Goal: Information Seeking & Learning: Learn about a topic

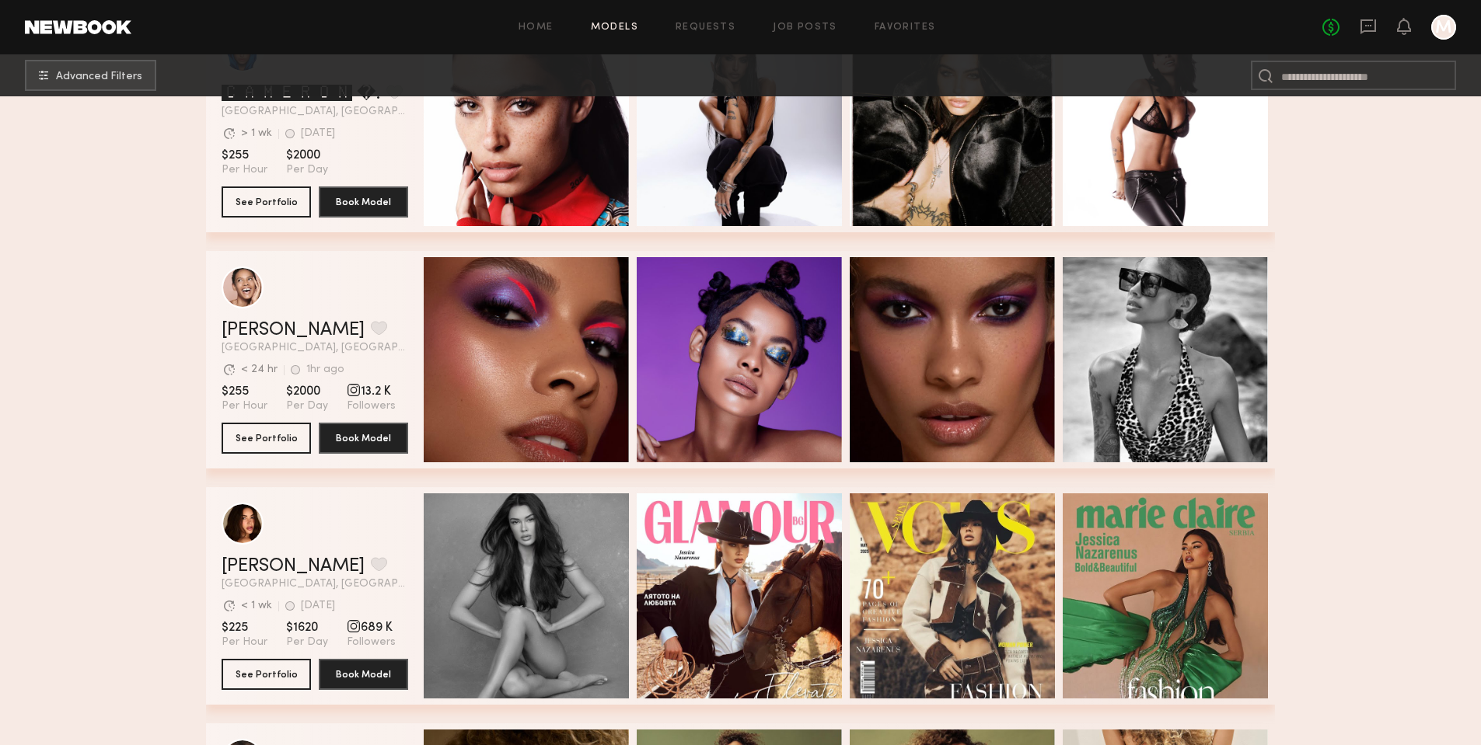
scroll to position [2492, 0]
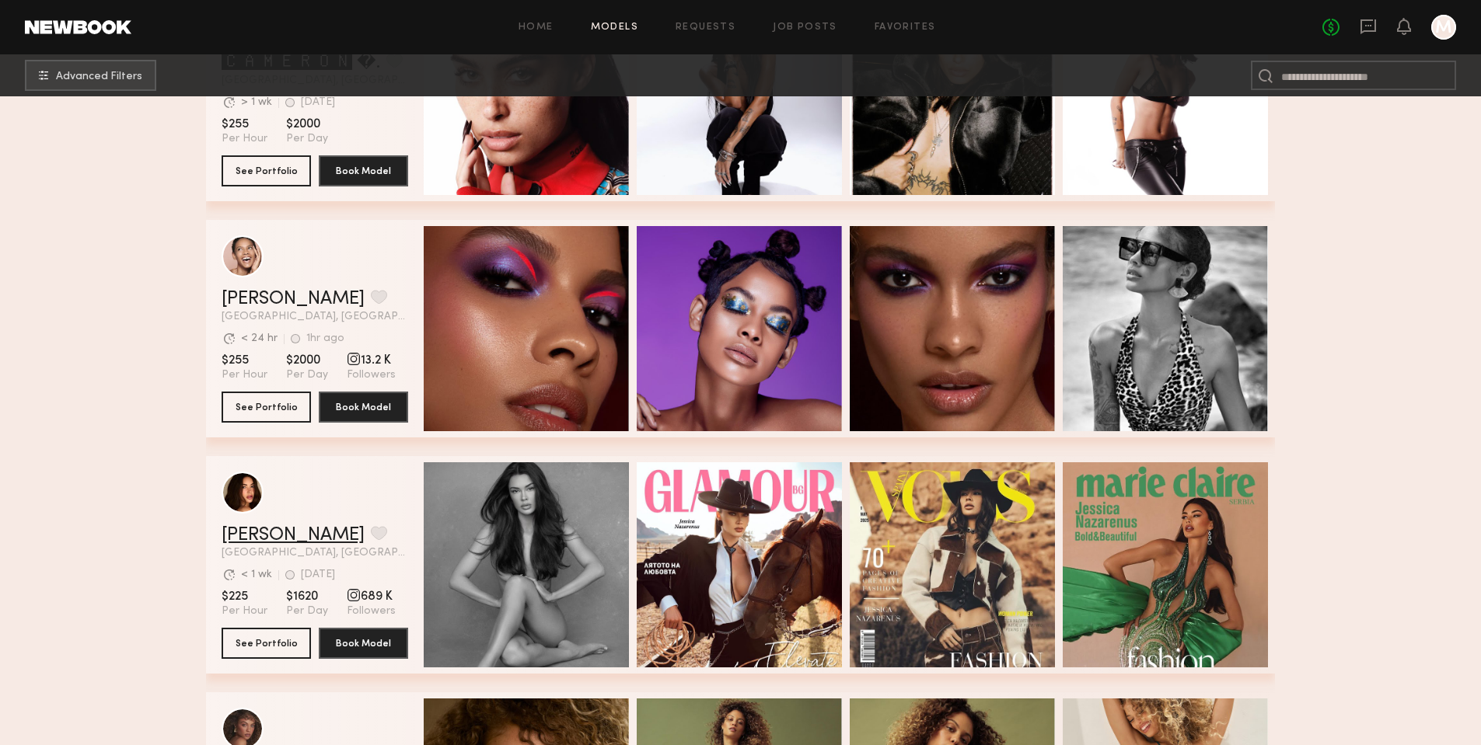
click at [264, 535] on link "[PERSON_NAME]" at bounding box center [293, 535] width 143 height 19
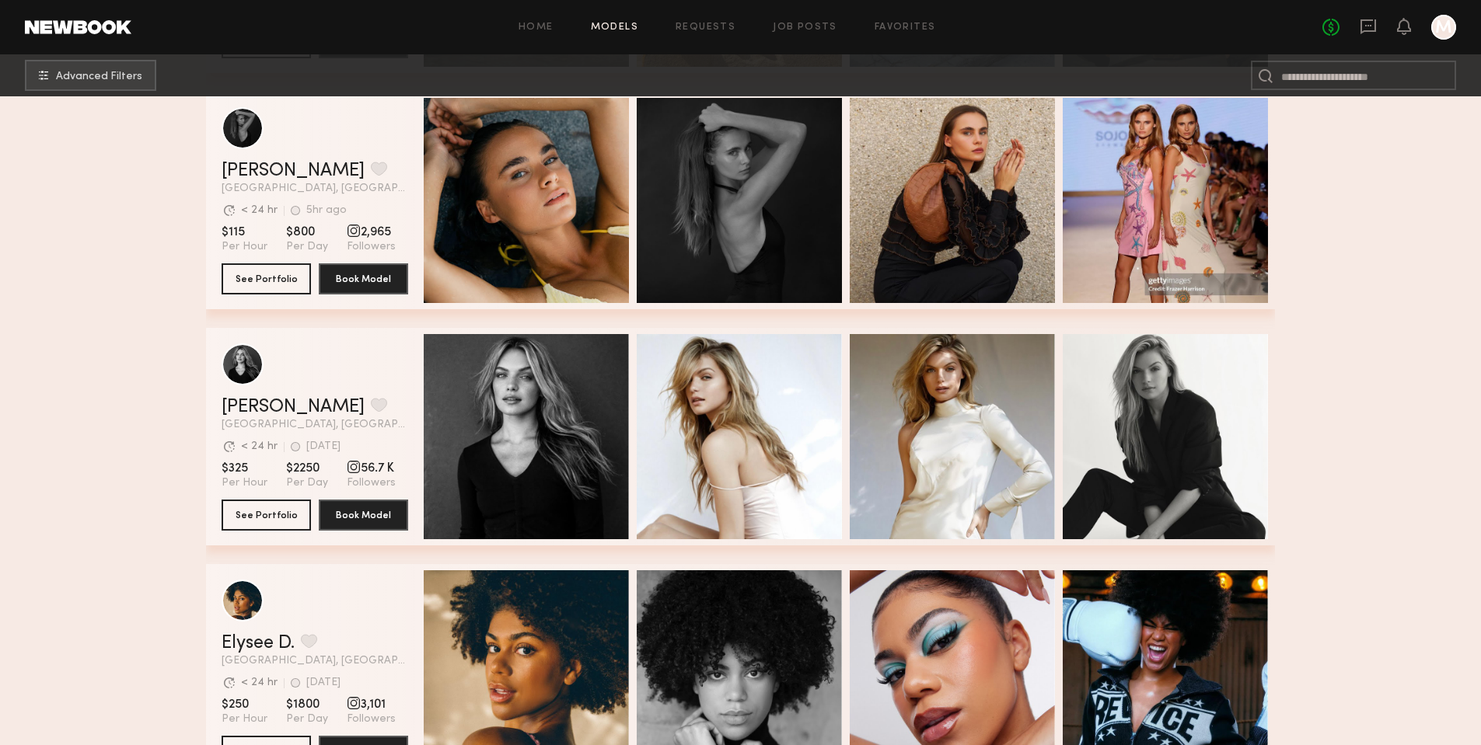
scroll to position [0, 0]
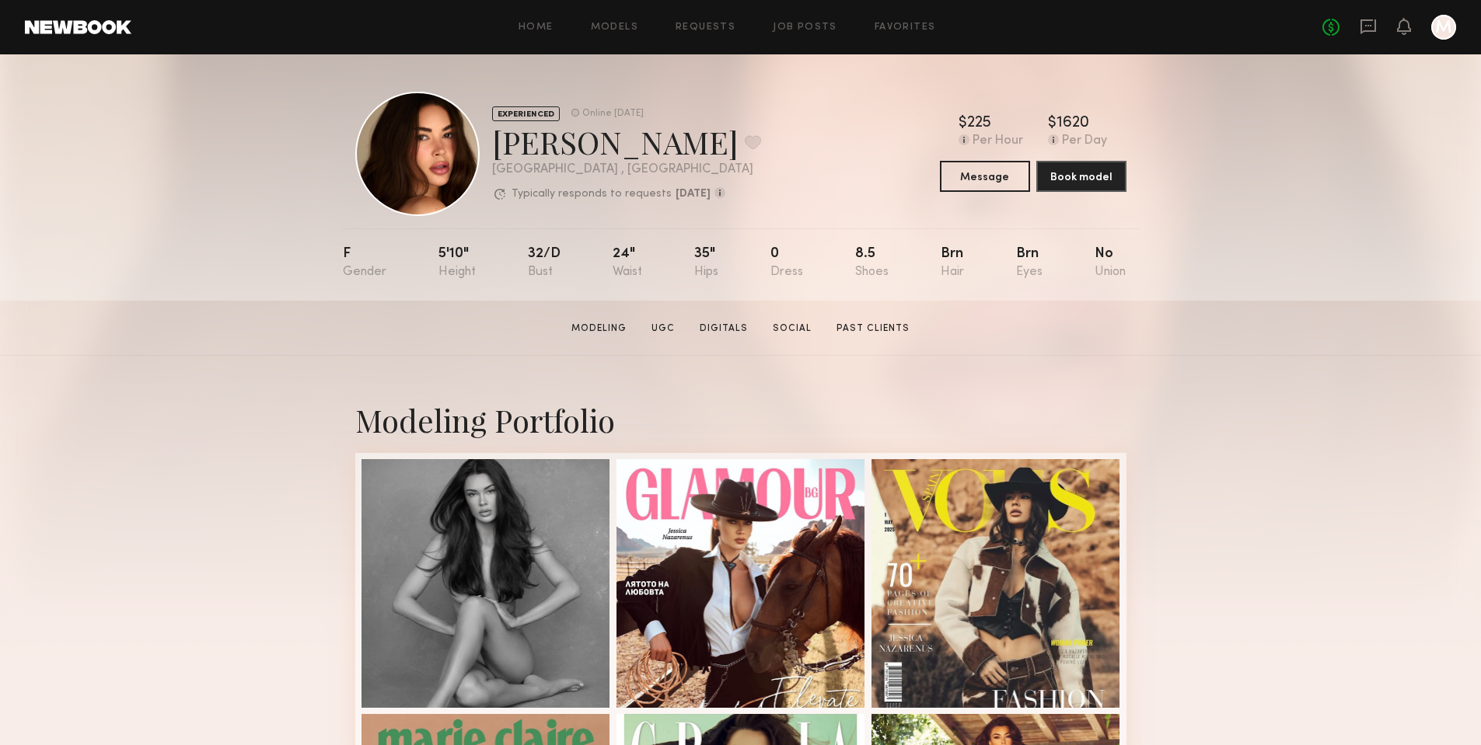
click at [536, 33] on div "Home Models Requests Job Posts Favorites Sign Out No fees up to $5,000 M" at bounding box center [793, 27] width 1325 height 25
click at [550, 25] on link "Home" at bounding box center [535, 28] width 35 height 10
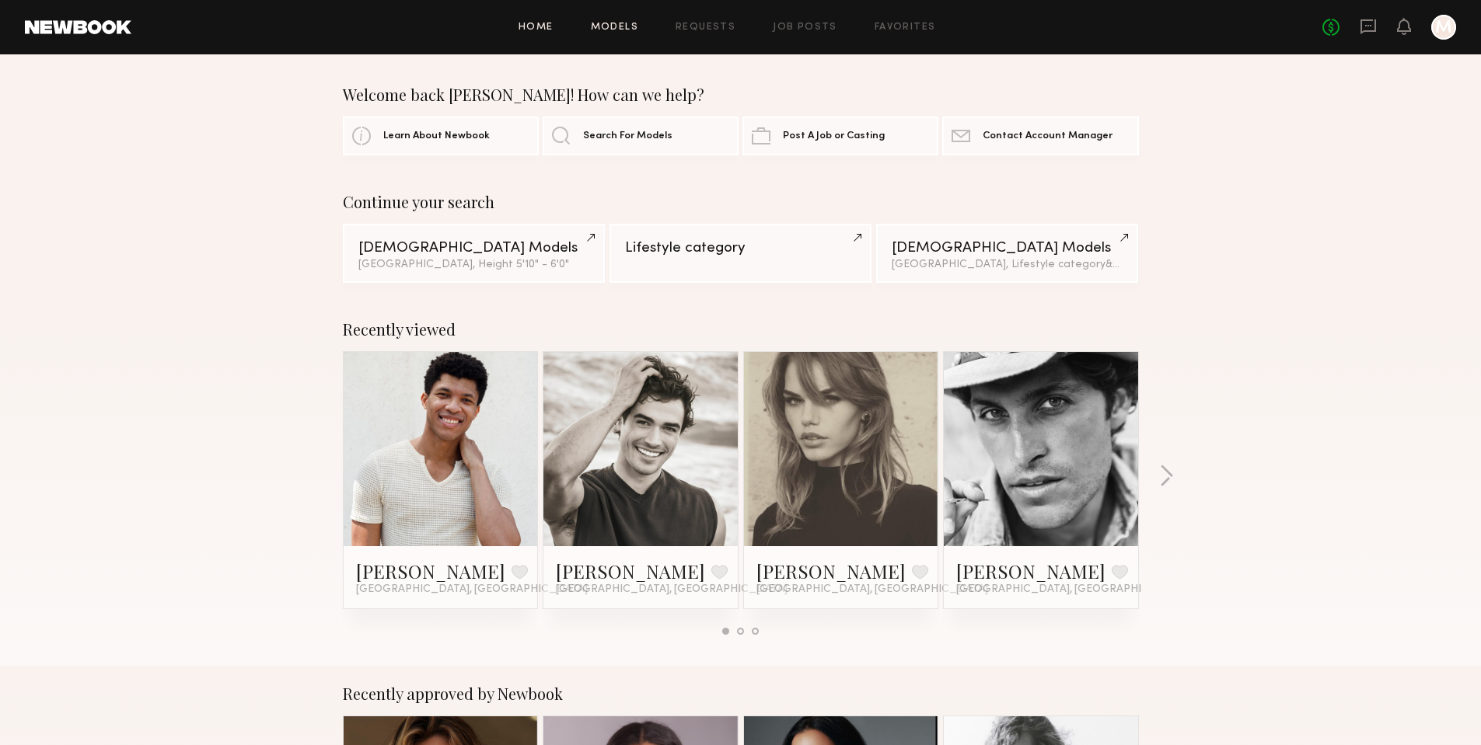
click at [611, 24] on link "Models" at bounding box center [614, 28] width 47 height 10
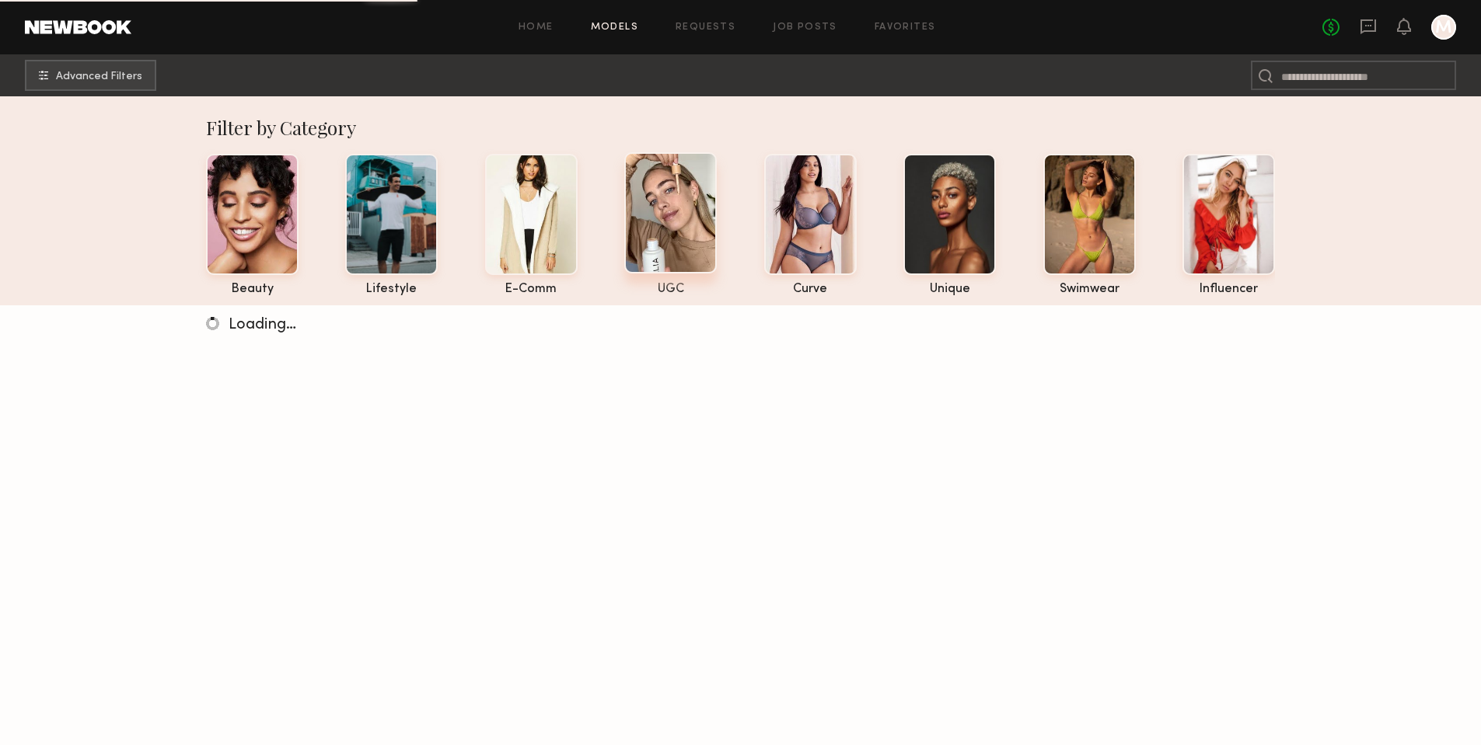
click at [661, 215] on div at bounding box center [670, 212] width 93 height 121
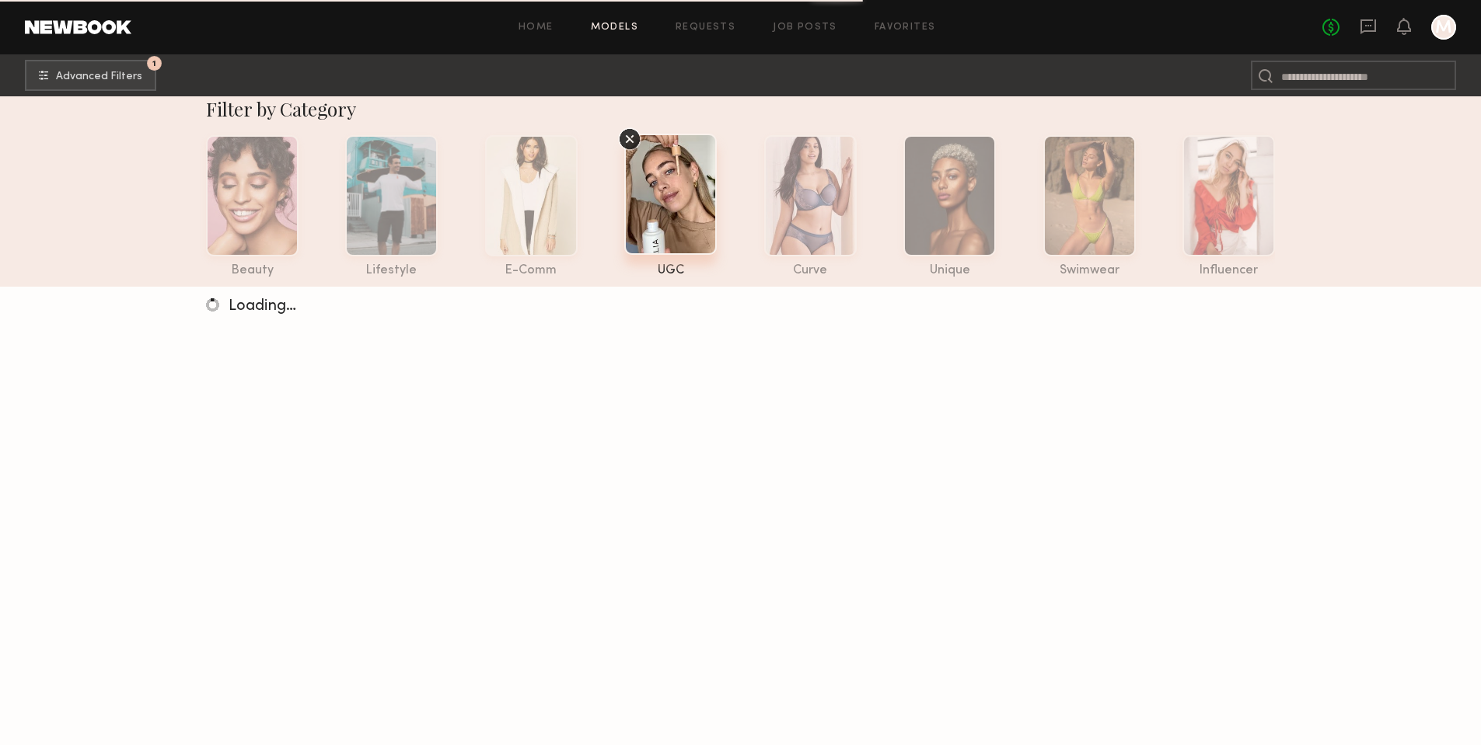
scroll to position [26, 0]
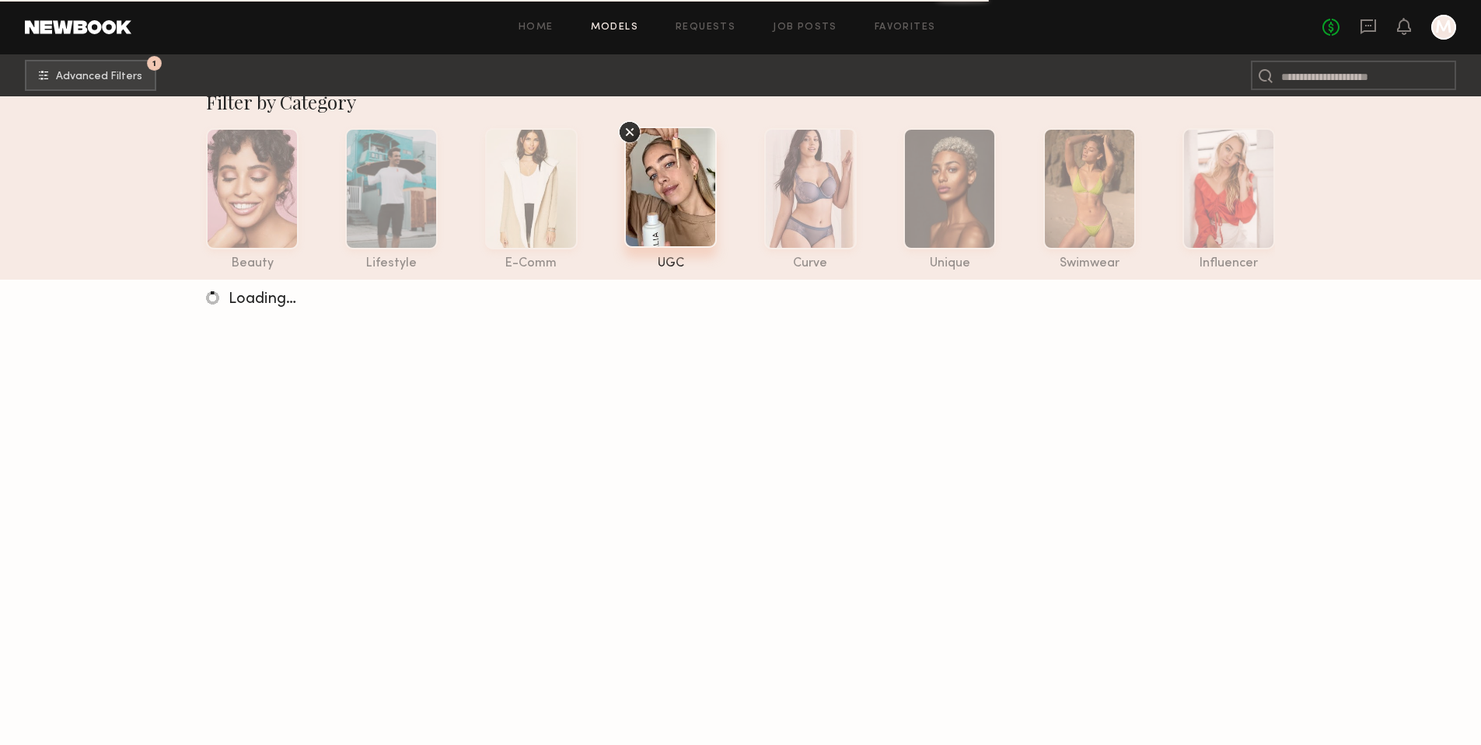
click at [679, 194] on div at bounding box center [670, 187] width 93 height 121
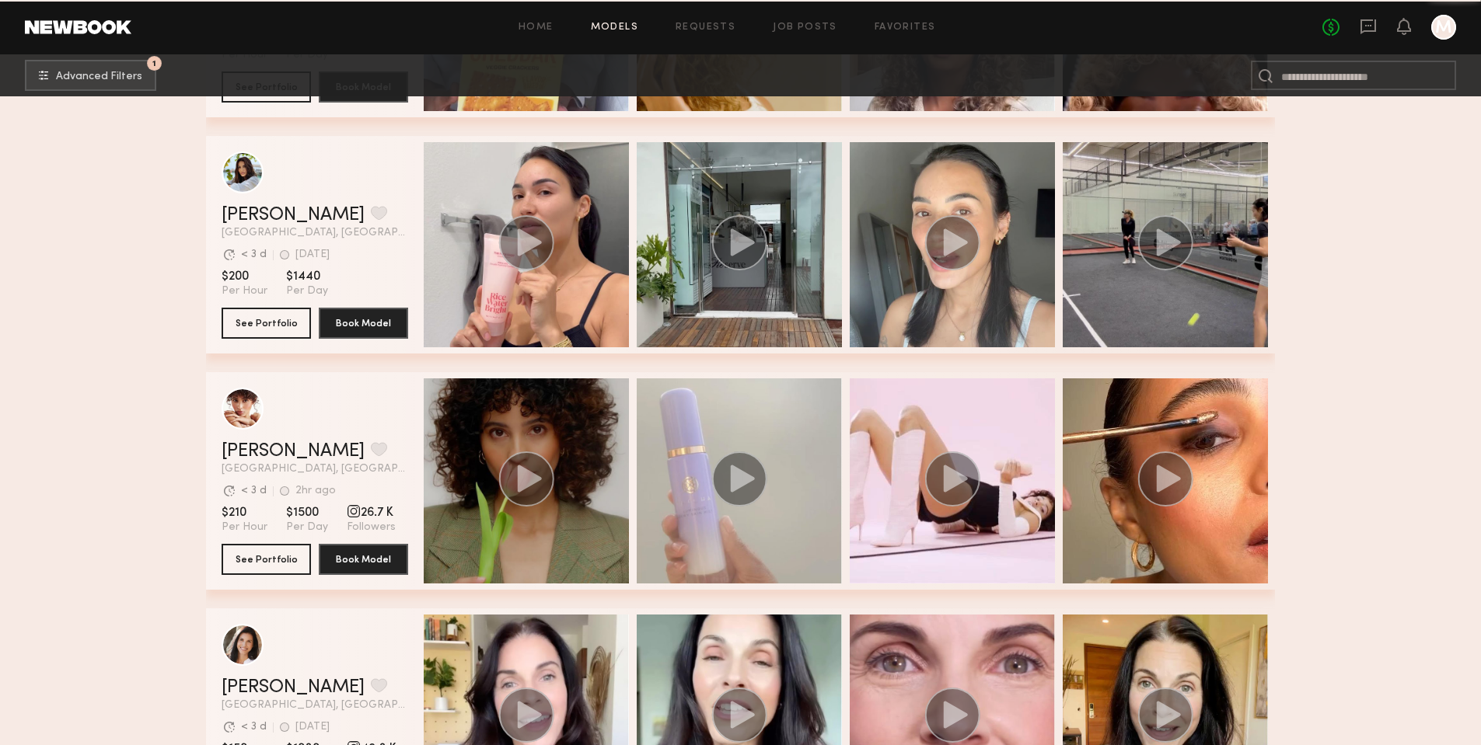
scroll to position [1170, 0]
